Goal: Transaction & Acquisition: Subscribe to service/newsletter

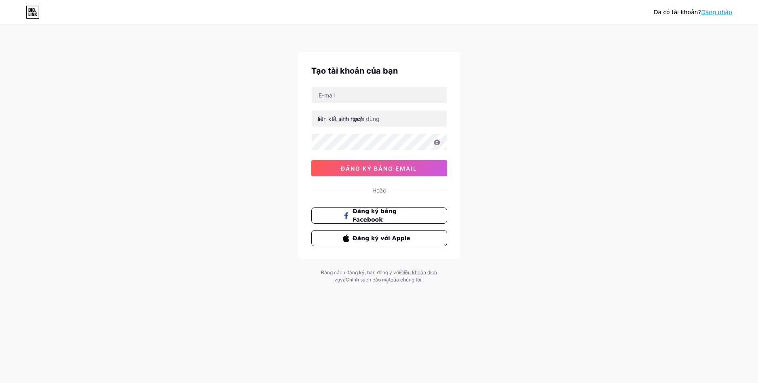
click at [366, 171] on font "đăng ký bằng email" at bounding box center [379, 168] width 76 height 7
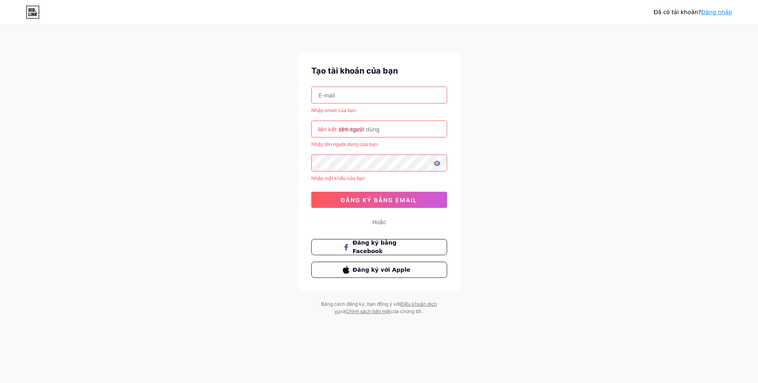
click at [349, 93] on input "text" at bounding box center [379, 95] width 135 height 16
type input "[EMAIL_ADDRESS][DOMAIN_NAME]"
click at [367, 131] on input "text" at bounding box center [379, 129] width 135 height 16
drag, startPoint x: 393, startPoint y: 95, endPoint x: 290, endPoint y: 101, distance: 103.3
click at [290, 101] on div "Đã có tài khoản? Đăng nhập Tạo tài khoản của bạn khanhpro19c1@gmail.com Nhập em…" at bounding box center [379, 170] width 758 height 341
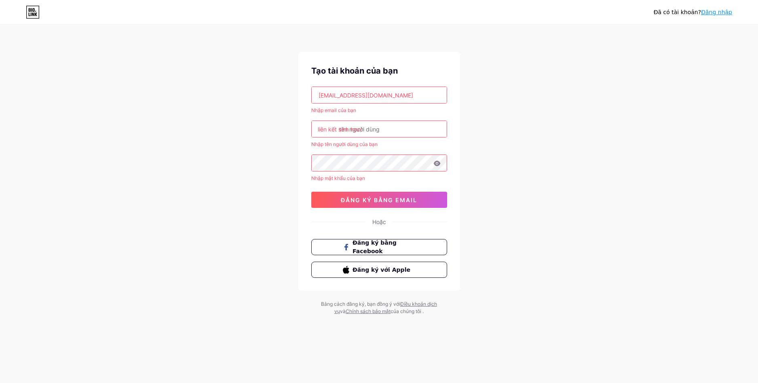
click at [349, 129] on font "liên kết sinh học/" at bounding box center [340, 129] width 44 height 7
drag, startPoint x: 349, startPoint y: 129, endPoint x: 330, endPoint y: 130, distance: 19.4
click at [330, 130] on font "liên kết sinh học/" at bounding box center [340, 129] width 44 height 7
drag, startPoint x: 354, startPoint y: 131, endPoint x: 358, endPoint y: 133, distance: 4.6
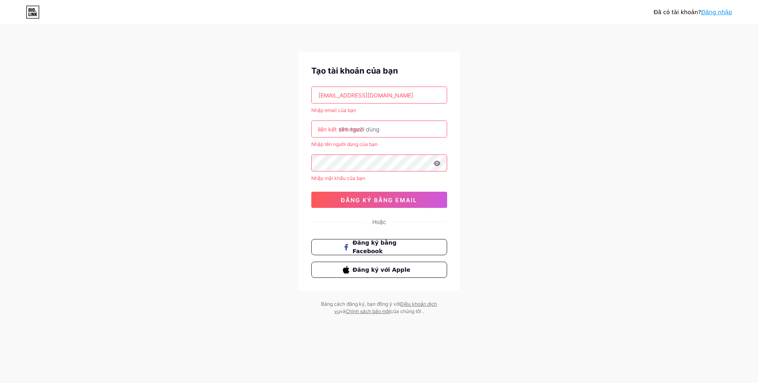
click at [355, 131] on font "liên kết sinh học/" at bounding box center [340, 129] width 44 height 7
click at [371, 132] on input "text" at bounding box center [379, 129] width 135 height 16
paste input "khanhpro19c1gmail.com"
type input "khanhpro19c1gmail.com"
drag, startPoint x: 407, startPoint y: 128, endPoint x: 274, endPoint y: 131, distance: 132.6
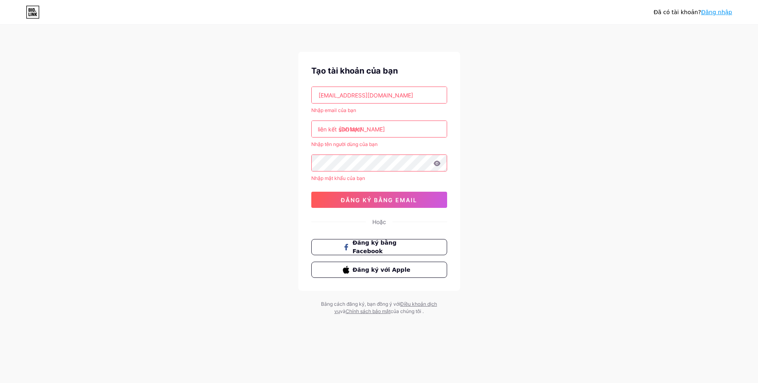
click at [274, 131] on div "Đã có tài khoản? Đăng nhập Tạo tài khoản của bạn khanhpro19c1@gmail.com Nhập em…" at bounding box center [379, 170] width 758 height 341
click at [380, 127] on input "text" at bounding box center [379, 129] width 135 height 16
click at [383, 95] on input "[EMAIL_ADDRESS][DOMAIN_NAME]" at bounding box center [379, 95] width 135 height 16
click at [373, 129] on input "text" at bounding box center [379, 129] width 135 height 16
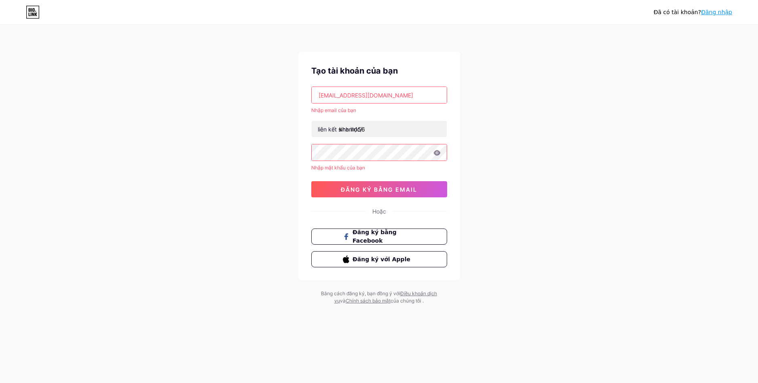
type input "khanh156@"
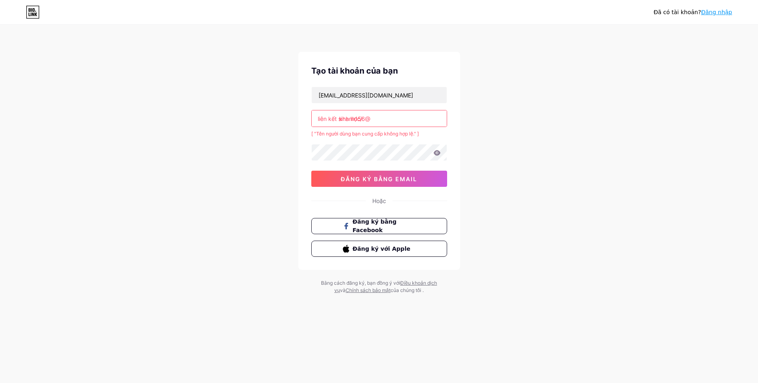
click at [377, 120] on input "khanh156@" at bounding box center [379, 118] width 135 height 16
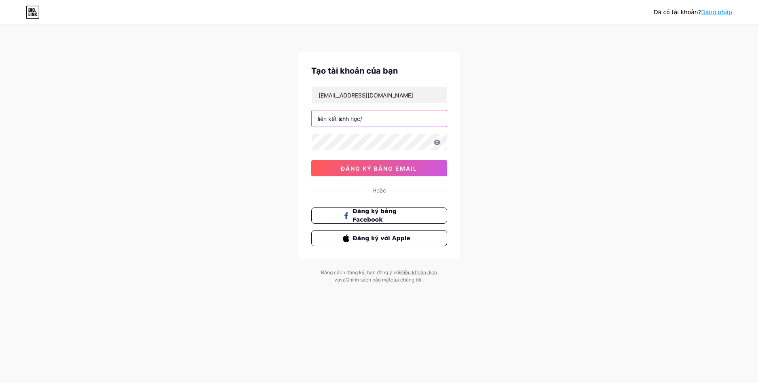
type input "k"
type input "khadz"
click at [440, 144] on icon at bounding box center [436, 142] width 7 height 6
click at [374, 170] on font "đăng ký bằng email" at bounding box center [379, 168] width 76 height 7
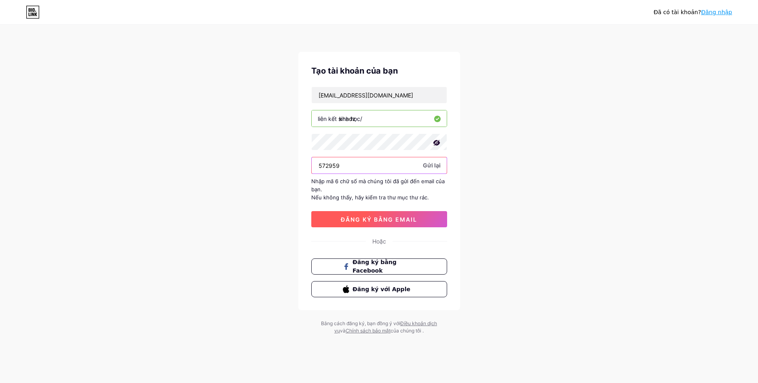
type input "572959"
click at [363, 219] on font "đăng ký bằng email" at bounding box center [379, 219] width 76 height 7
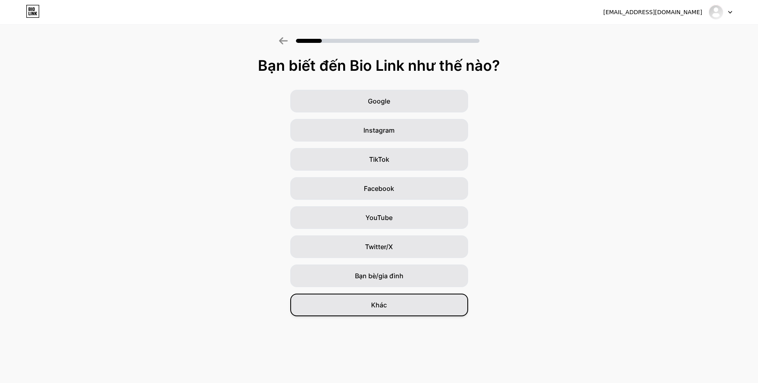
click at [399, 303] on div "Khác" at bounding box center [379, 304] width 178 height 23
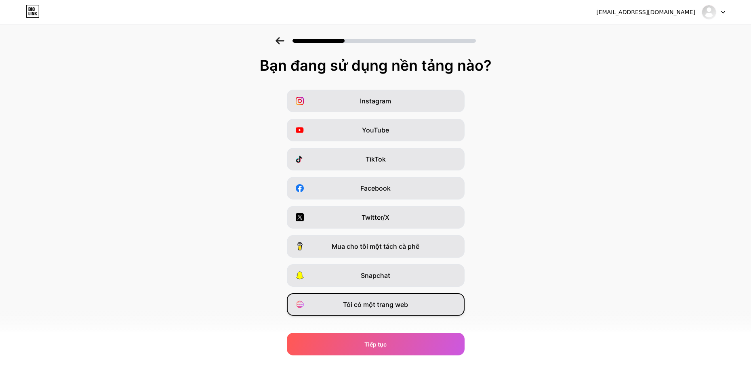
click at [371, 302] on font "Tôi có một trang web" at bounding box center [375, 305] width 65 height 8
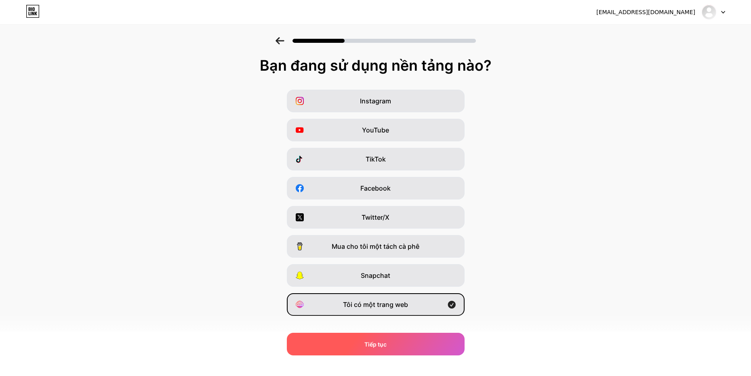
click at [367, 340] on div "Tiếp tục" at bounding box center [376, 344] width 178 height 23
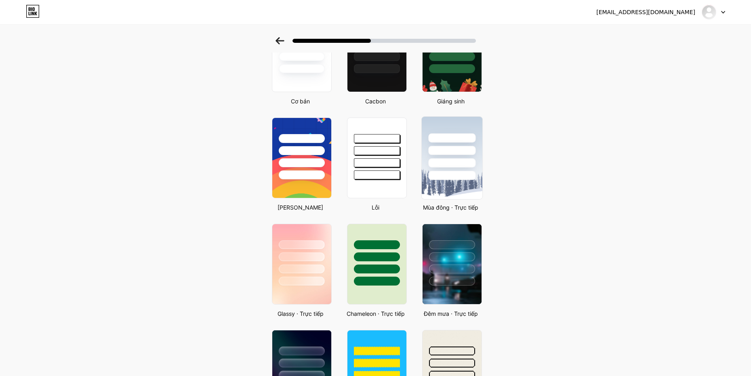
scroll to position [202, 0]
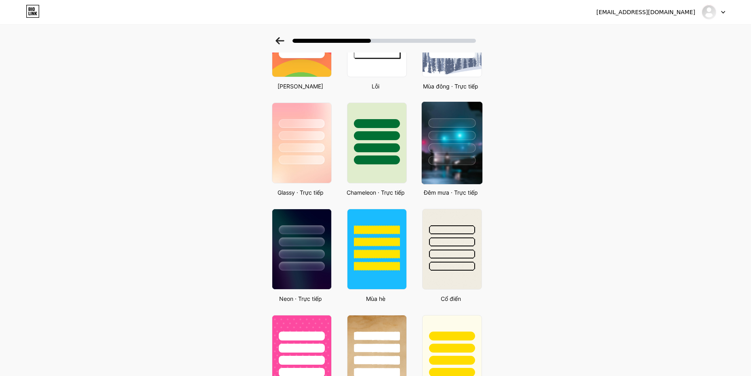
click at [445, 156] on div at bounding box center [451, 160] width 47 height 9
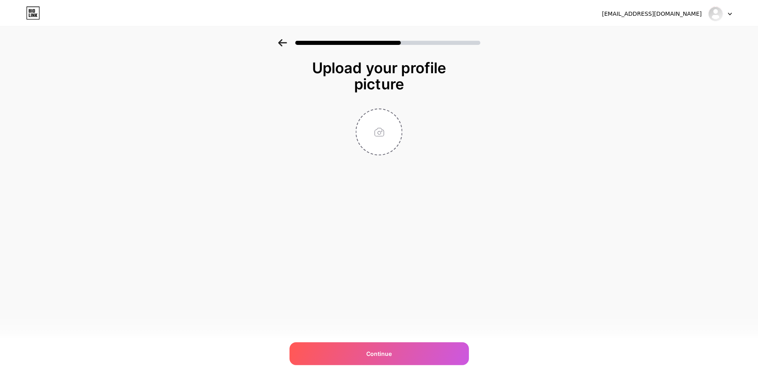
scroll to position [0, 0]
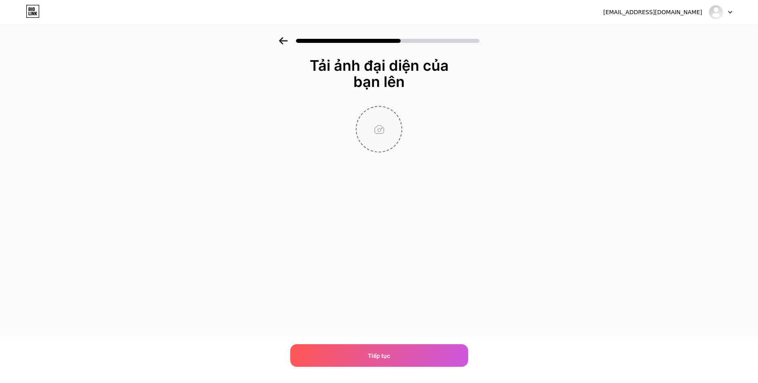
click at [382, 132] on input "file" at bounding box center [379, 129] width 45 height 45
type input "C:\fakepath\887b41185a4a4748a3e4ca809cadd2b1~tplv-photomode-image.jpeg"
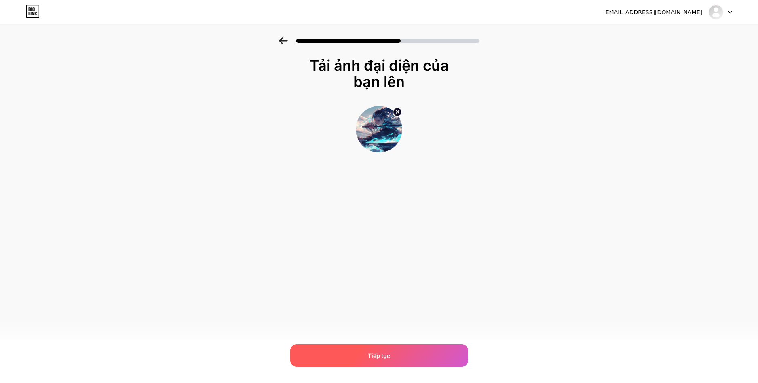
click at [377, 353] on font "Tiếp tục" at bounding box center [379, 355] width 22 height 7
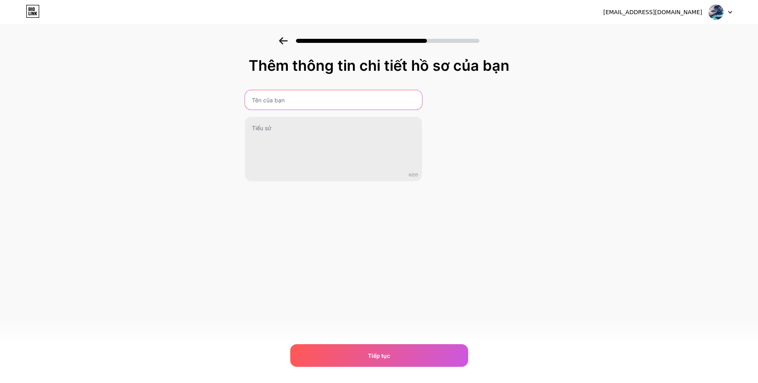
click at [283, 100] on input "text" at bounding box center [333, 99] width 177 height 19
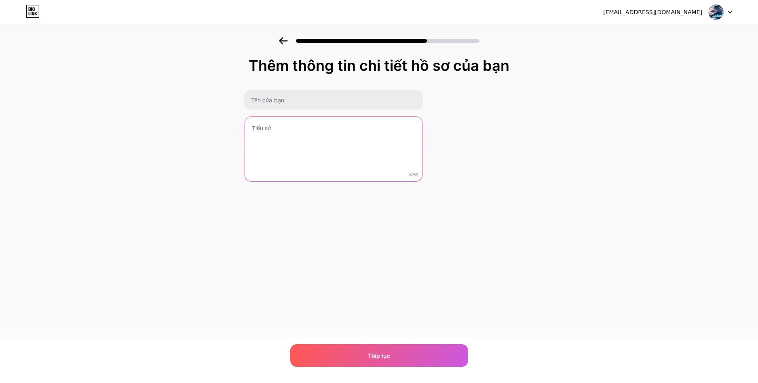
click at [292, 127] on textarea at bounding box center [333, 149] width 177 height 65
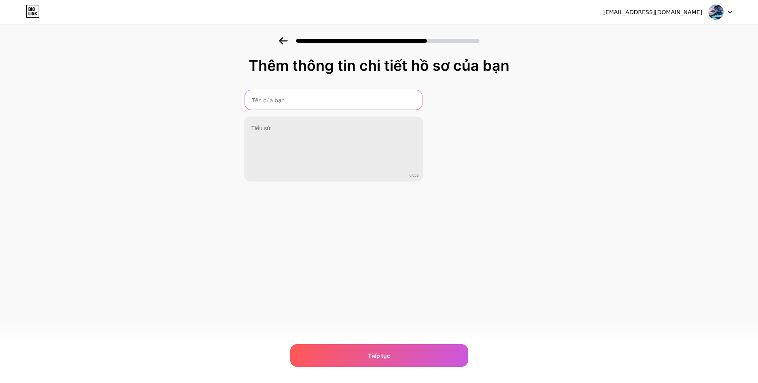
click at [286, 103] on input "text" at bounding box center [333, 99] width 177 height 19
type input "khá"
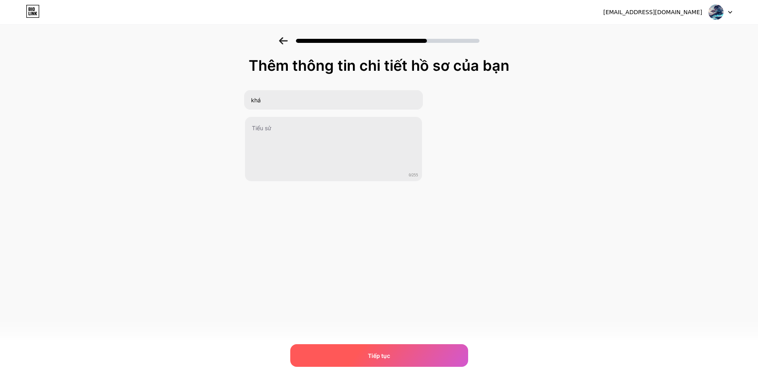
click at [369, 351] on span "Tiếp tục" at bounding box center [379, 355] width 22 height 8
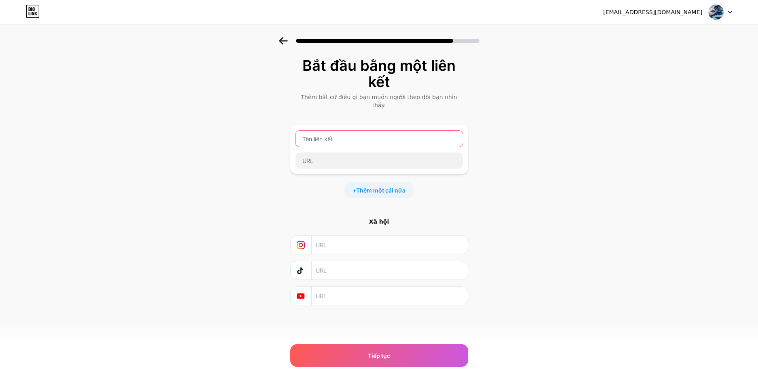
click at [332, 131] on input "text" at bounding box center [378, 139] width 167 height 16
click at [604, 98] on div "Bắt đầu bằng một liên kết Thêm bất cứ điều gì bạn muốn người theo dõi bạn nhìn …" at bounding box center [379, 191] width 758 height 308
click at [379, 131] on input "text" at bounding box center [378, 139] width 167 height 16
type input "nsozan.online"
click at [649, 143] on div "Bắt đầu bằng một liên kết Thêm bất cứ điều gì bạn muốn người theo dõi bạn nhìn …" at bounding box center [379, 191] width 758 height 308
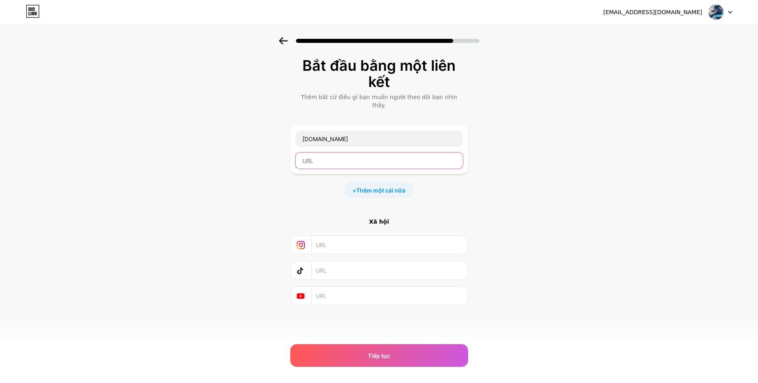
paste input "https://zalo.me/g/tfjohd260"
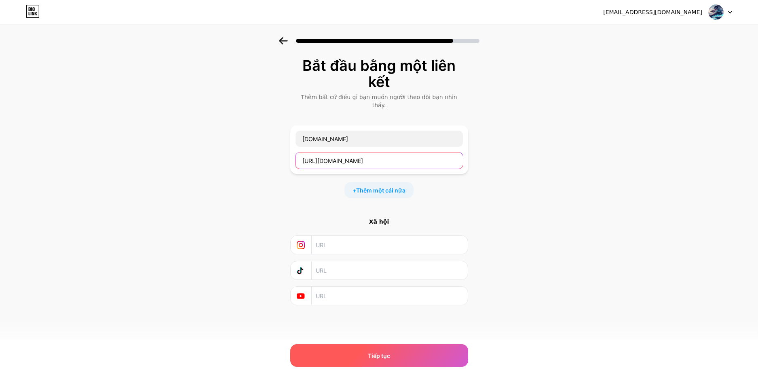
type input "https://zalo.me/g/tfjohd260"
click at [388, 351] on span "Tiếp tục" at bounding box center [379, 355] width 22 height 8
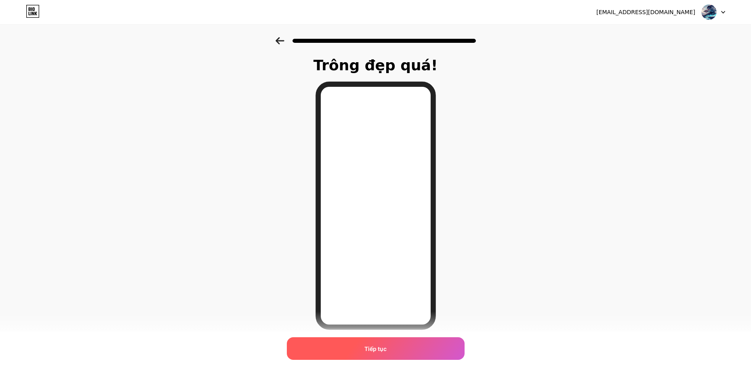
click at [384, 346] on font "Tiếp tục" at bounding box center [376, 349] width 22 height 7
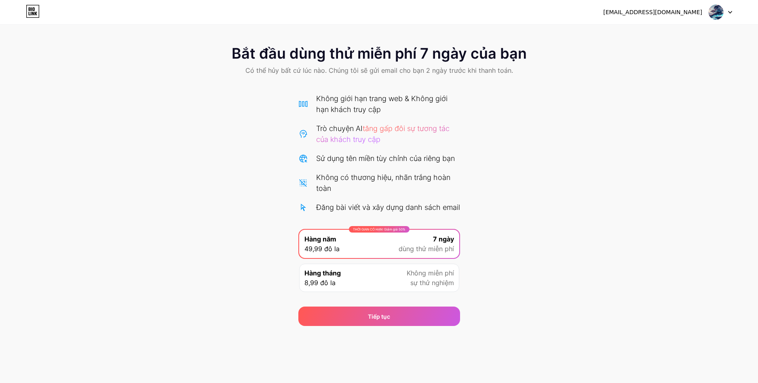
click at [30, 12] on icon at bounding box center [33, 11] width 14 height 13
click at [729, 12] on icon at bounding box center [729, 12] width 3 height 2
click at [383, 288] on div "Hàng tháng 8,99 đô la Không miễn phí sự thử nghiệm" at bounding box center [379, 278] width 160 height 28
